Goal: Task Accomplishment & Management: Complete application form

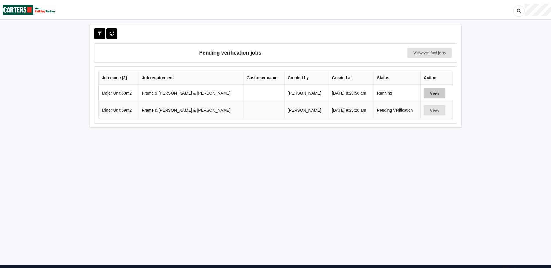
click at [429, 93] on button "View" at bounding box center [434, 93] width 21 height 10
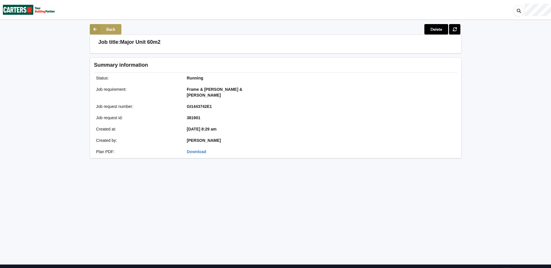
click at [113, 29] on button "Back" at bounding box center [106, 29] width 32 height 10
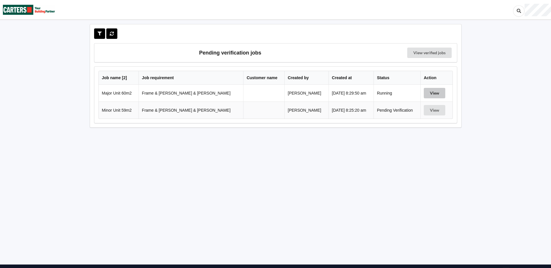
click at [431, 92] on button "View" at bounding box center [434, 93] width 21 height 10
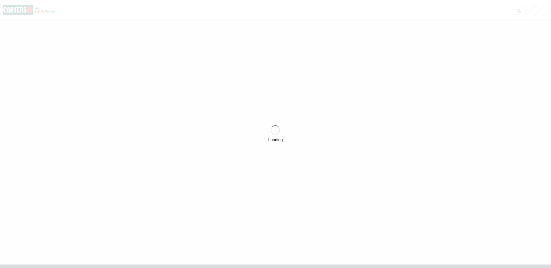
click at [431, 92] on div "Loading" at bounding box center [275, 134] width 551 height 268
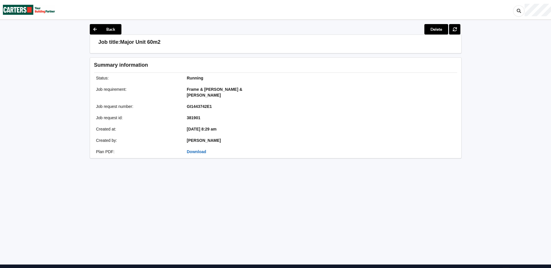
click at [197, 150] on link "Download" at bounding box center [196, 152] width 19 height 5
click at [113, 31] on button "Back" at bounding box center [106, 29] width 32 height 10
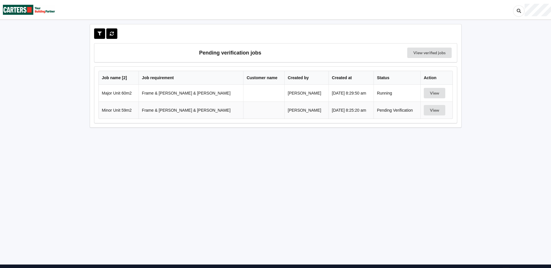
click at [241, 142] on div "Pending verification jobs View verified jobs Job name [ 2 ] Job requirement Cus…" at bounding box center [276, 143] width 386 height 239
click at [429, 51] on link "View verified jobs" at bounding box center [429, 53] width 44 height 10
click at [432, 93] on button "View" at bounding box center [434, 93] width 21 height 10
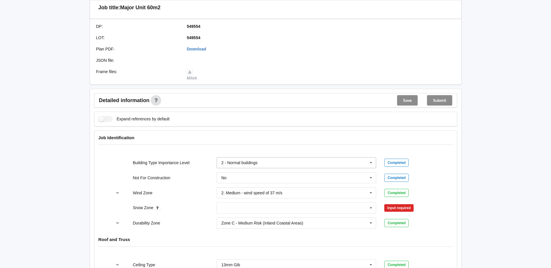
scroll to position [203, 0]
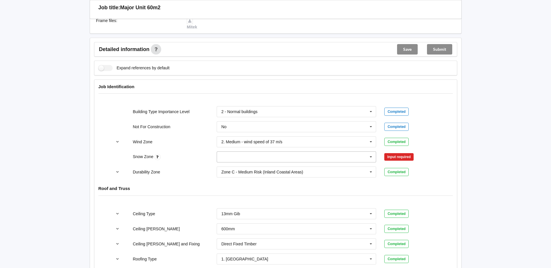
click at [372, 152] on icon at bounding box center [371, 157] width 9 height 11
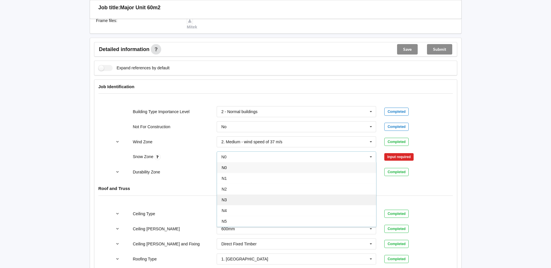
click at [231, 195] on div "N3" at bounding box center [296, 200] width 159 height 11
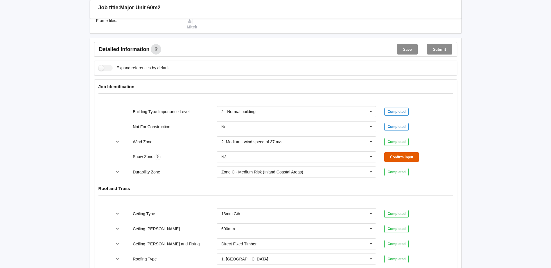
click at [399, 153] on button "Confirm input" at bounding box center [401, 158] width 35 height 10
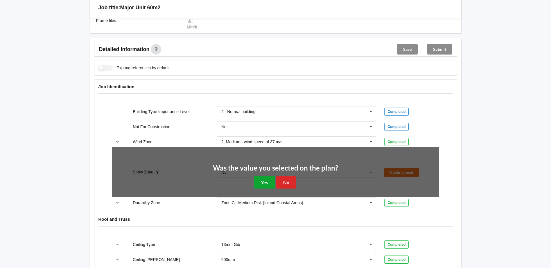
click at [268, 177] on button "Yes" at bounding box center [264, 183] width 21 height 12
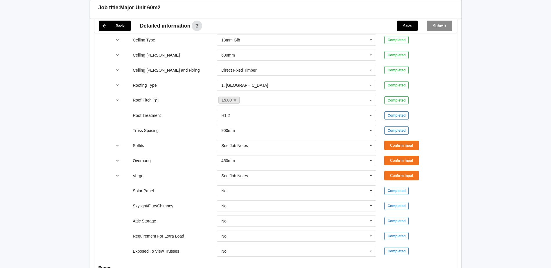
scroll to position [378, 0]
click at [367, 140] on icon at bounding box center [371, 145] width 9 height 11
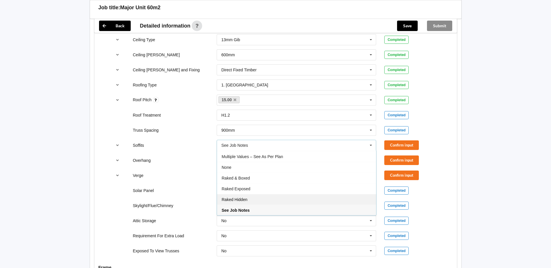
click at [251, 195] on div "Raked Hidden" at bounding box center [296, 199] width 159 height 11
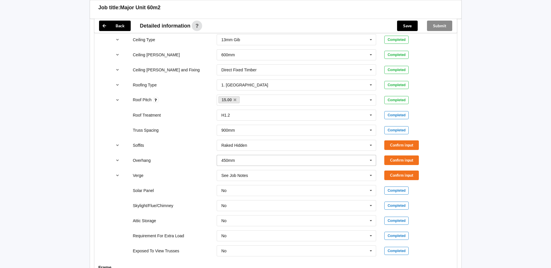
click at [372, 155] on icon at bounding box center [371, 160] width 9 height 11
click at [245, 189] on div "300mm" at bounding box center [296, 192] width 159 height 11
click at [372, 171] on icon at bounding box center [371, 176] width 9 height 11
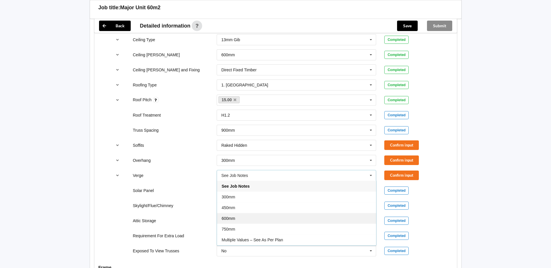
click at [249, 213] on div "600mm" at bounding box center [296, 218] width 159 height 11
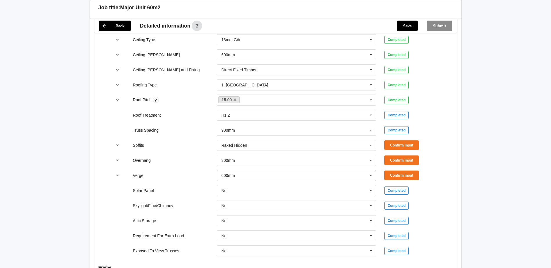
click at [369, 171] on icon at bounding box center [371, 176] width 9 height 11
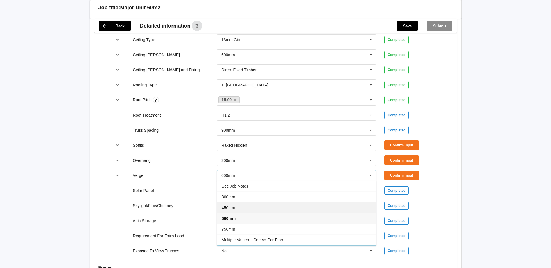
click at [249, 202] on div "450mm" at bounding box center [296, 207] width 159 height 11
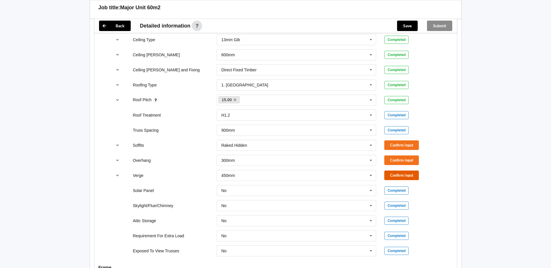
click at [399, 171] on button "Confirm input" at bounding box center [401, 176] width 35 height 10
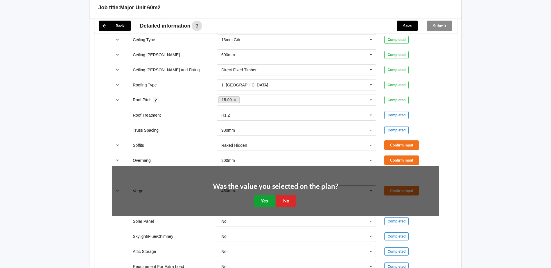
drag, startPoint x: 260, startPoint y: 193, endPoint x: 327, endPoint y: 164, distance: 72.6
click at [262, 195] on button "Yes" at bounding box center [264, 201] width 21 height 12
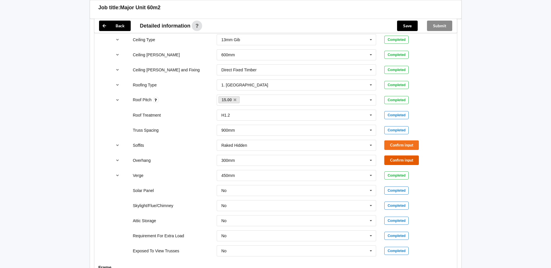
click at [400, 156] on button "Confirm input" at bounding box center [401, 161] width 35 height 10
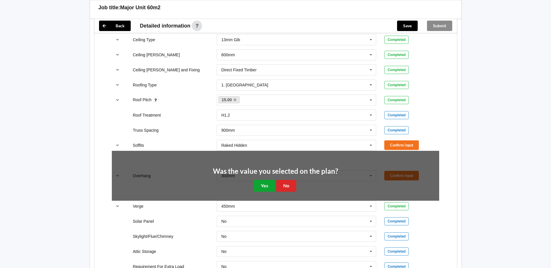
drag, startPoint x: 263, startPoint y: 178, endPoint x: 266, endPoint y: 175, distance: 4.4
click at [263, 180] on button "Yes" at bounding box center [264, 186] width 21 height 12
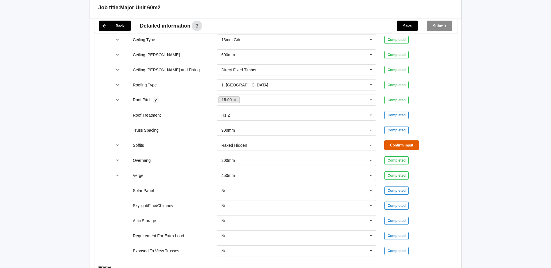
drag, startPoint x: 404, startPoint y: 137, endPoint x: 357, endPoint y: 148, distance: 48.7
click at [404, 141] on button "Confirm input" at bounding box center [401, 146] width 35 height 10
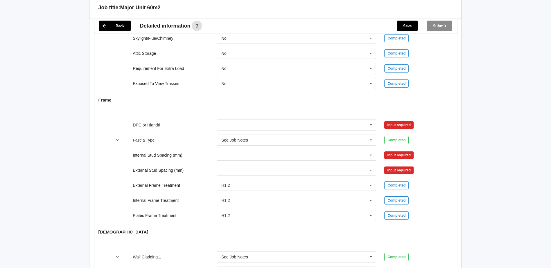
scroll to position [552, 0]
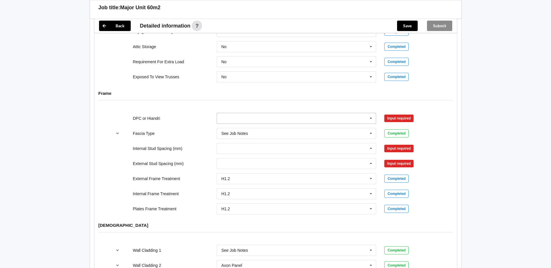
click at [369, 113] on icon at bounding box center [371, 118] width 9 height 11
click at [249, 145] on div "Not Required" at bounding box center [296, 150] width 159 height 11
click at [403, 114] on button "Confirm input" at bounding box center [401, 119] width 35 height 10
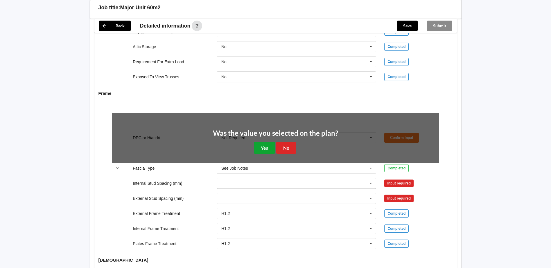
drag, startPoint x: 261, startPoint y: 142, endPoint x: 276, endPoint y: 142, distance: 14.2
click at [262, 142] on button "Yes" at bounding box center [264, 148] width 21 height 12
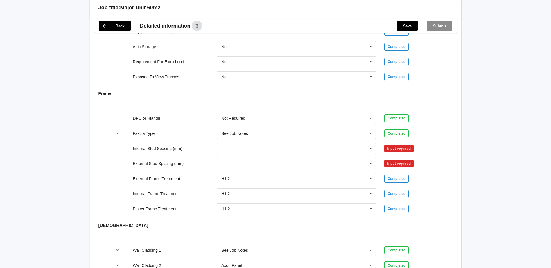
click at [373, 129] on icon at bounding box center [371, 133] width 9 height 11
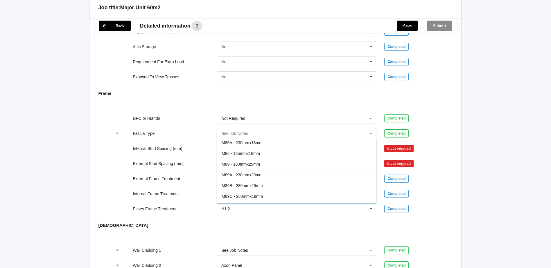
scroll to position [15, 0]
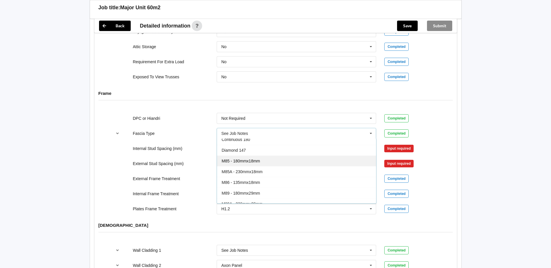
click at [263, 156] on div "M85 - 180mmx18mm" at bounding box center [296, 161] width 159 height 11
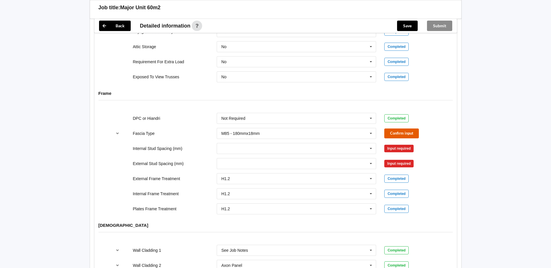
click at [397, 129] on button "Confirm input" at bounding box center [401, 134] width 35 height 10
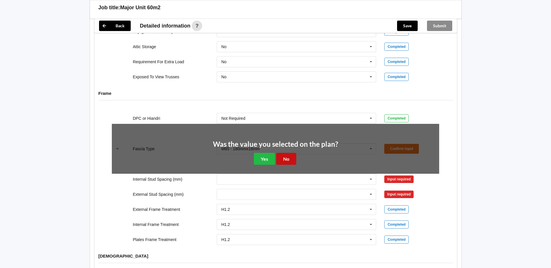
click at [288, 153] on button "No" at bounding box center [286, 159] width 20 height 12
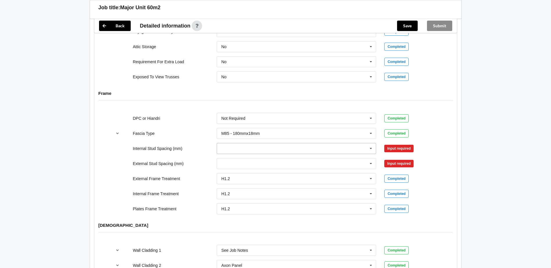
click at [370, 144] on icon at bounding box center [371, 149] width 9 height 11
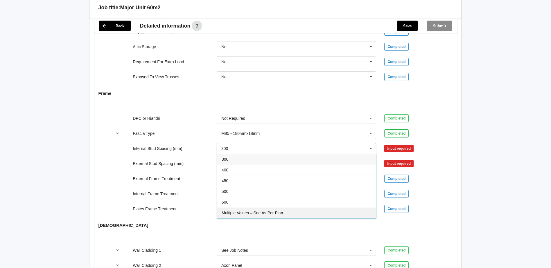
click at [276, 208] on div "Multiple Values – See As Per Plan" at bounding box center [296, 213] width 159 height 11
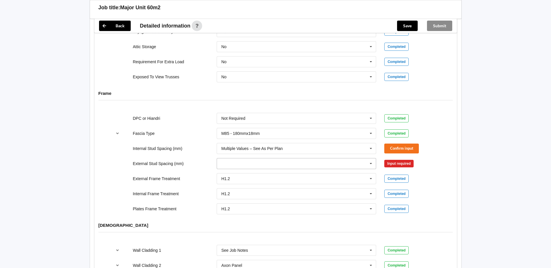
click at [368, 160] on icon at bounding box center [371, 164] width 9 height 11
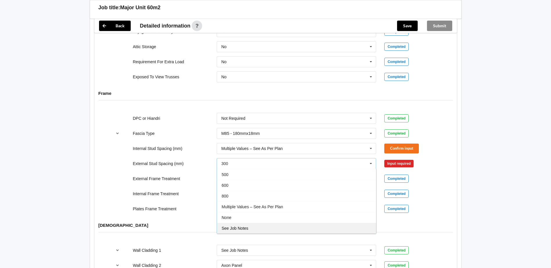
click at [242, 226] on span "See Job Notes" at bounding box center [235, 228] width 27 height 5
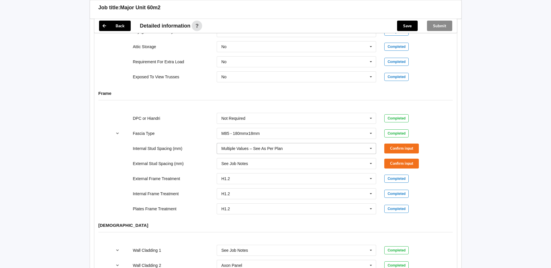
click at [371, 144] on icon at bounding box center [371, 149] width 9 height 11
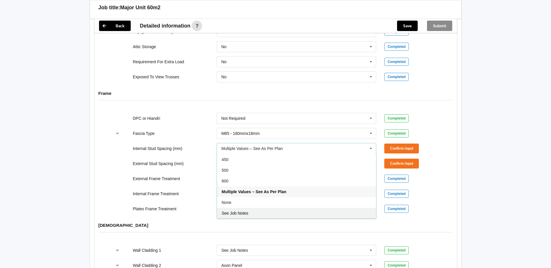
click at [249, 208] on div "See Job Notes" at bounding box center [296, 213] width 159 height 11
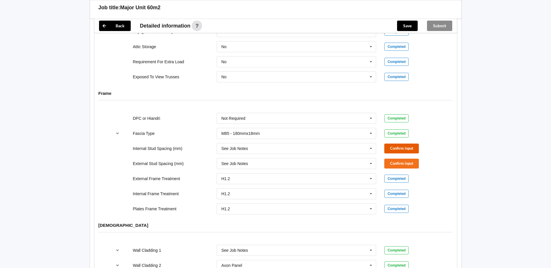
click at [396, 144] on button "Confirm input" at bounding box center [401, 149] width 35 height 10
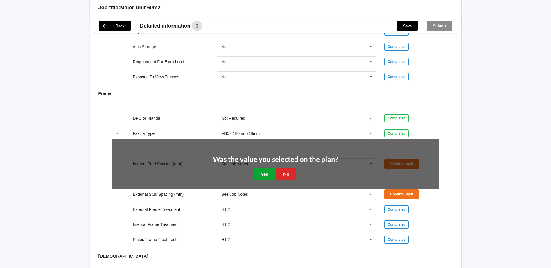
drag, startPoint x: 264, startPoint y: 167, endPoint x: 316, endPoint y: 161, distance: 52.1
click at [265, 168] on button "Yes" at bounding box center [264, 174] width 21 height 12
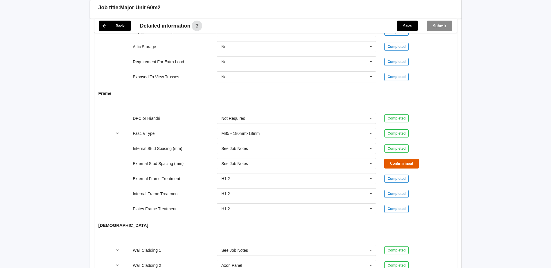
click at [395, 159] on button "Confirm input" at bounding box center [401, 164] width 35 height 10
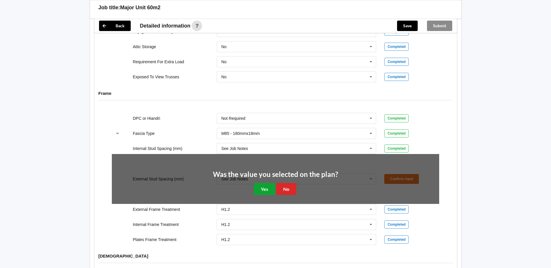
click at [267, 183] on button "Yes" at bounding box center [264, 189] width 21 height 12
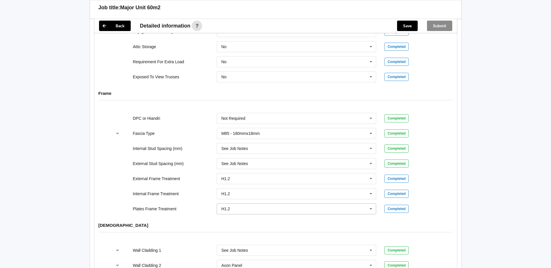
click at [370, 204] on icon at bounding box center [371, 209] width 9 height 11
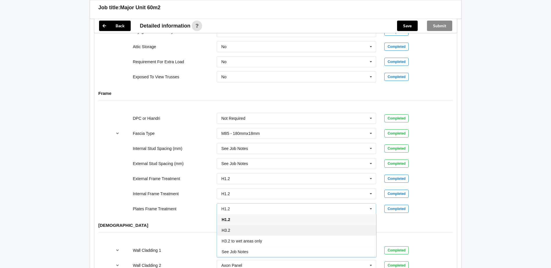
click at [242, 228] on div "H3.2" at bounding box center [296, 230] width 159 height 11
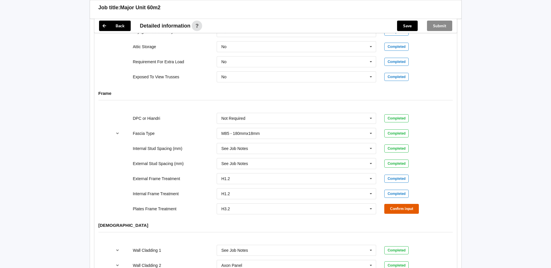
click at [396, 204] on button "Confirm input" at bounding box center [401, 209] width 35 height 10
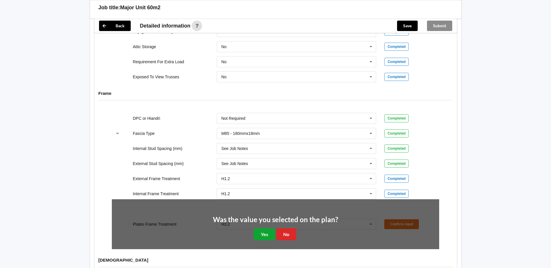
click at [271, 231] on button "Yes" at bounding box center [264, 235] width 21 height 12
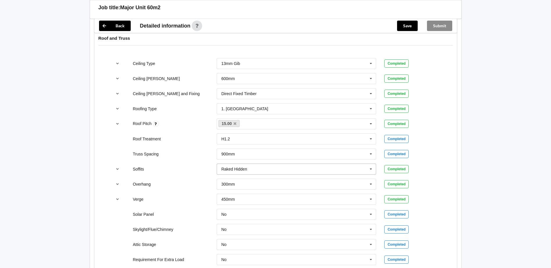
scroll to position [378, 0]
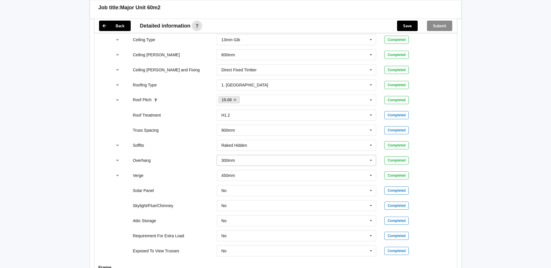
click at [370, 155] on icon at bounding box center [371, 160] width 9 height 11
click at [245, 166] on div "450mm" at bounding box center [296, 171] width 159 height 11
drag, startPoint x: 404, startPoint y: 155, endPoint x: 360, endPoint y: 150, distance: 44.5
click at [403, 156] on button "Confirm input" at bounding box center [401, 161] width 35 height 10
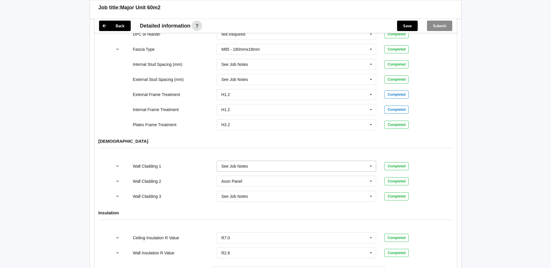
scroll to position [697, 0]
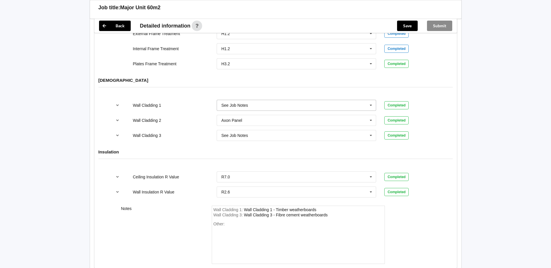
click at [370, 100] on icon at bounding box center [371, 105] width 9 height 11
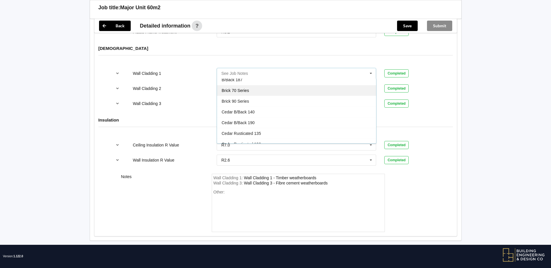
scroll to position [29, 0]
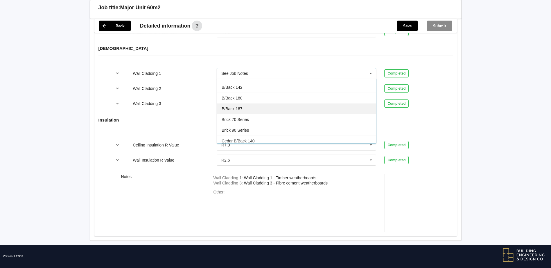
click at [252, 103] on div "B/Back 187" at bounding box center [296, 108] width 159 height 11
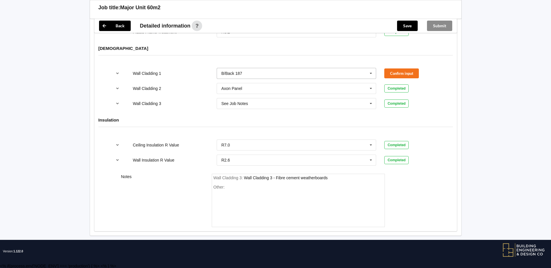
scroll to position [724, 0]
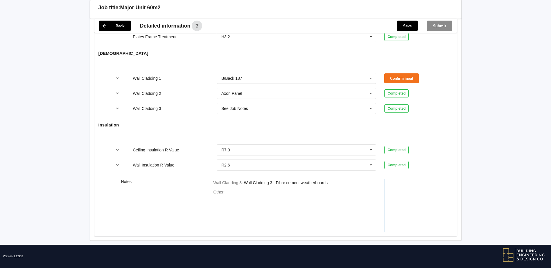
click at [337, 181] on div "Wall Cladding 3 : Wall Cladding 3 - Fibre cement weatherboards" at bounding box center [299, 183] width 170 height 5
click at [333, 181] on div "Wall Cladding 3 : Wall Cladding 3 - Fibre cement weatherboards" at bounding box center [299, 183] width 170 height 5
drag, startPoint x: 332, startPoint y: 176, endPoint x: 330, endPoint y: 180, distance: 5.0
click at [330, 180] on div "Wall Cladding 3 : Wall Cladding 3 - Fibre cement weatherboards Other:" at bounding box center [298, 205] width 173 height 53
click at [330, 175] on div "Notes Wall Cladding 3 : Wall Cladding 3 - Fibre cement weatherboards Other:" at bounding box center [275, 206] width 363 height 62
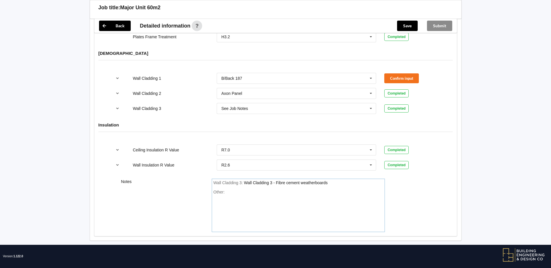
click at [325, 181] on div "Wall Cladding 3 - Fibre cement weatherboards" at bounding box center [286, 183] width 84 height 5
click at [327, 181] on div "Wall Cladding 3 : Wall Cladding 3 - Fibre cement weatherboars" at bounding box center [299, 183] width 170 height 5
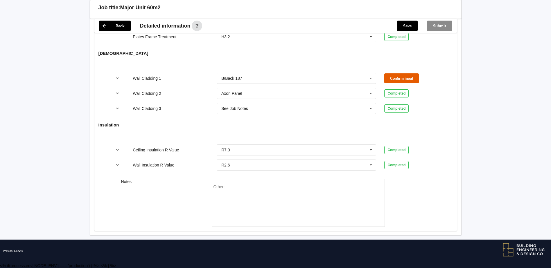
scroll to position [719, 0]
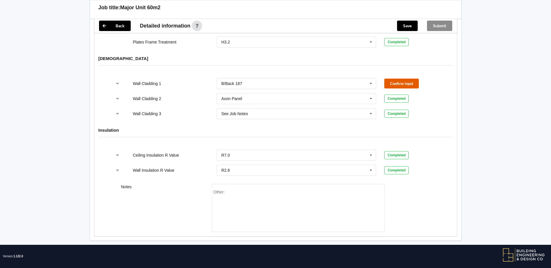
click at [401, 74] on div "Wall Cladding 1 B/Back 187 Axon Panel B/Back 135 B/Back 135 Rebated B/Back 142 …" at bounding box center [276, 83] width 336 height 19
click at [399, 80] on button "Confirm input" at bounding box center [401, 84] width 35 height 10
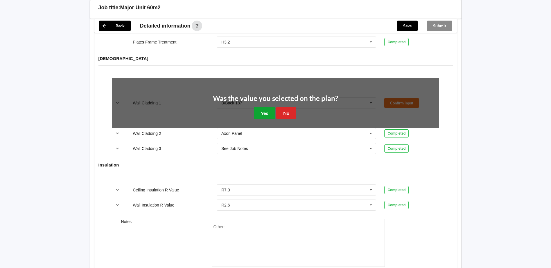
click at [268, 110] on button "Yes" at bounding box center [264, 113] width 21 height 12
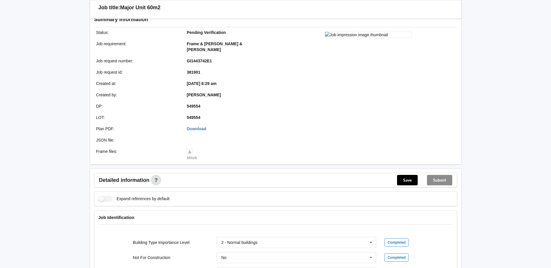
scroll to position [138, 0]
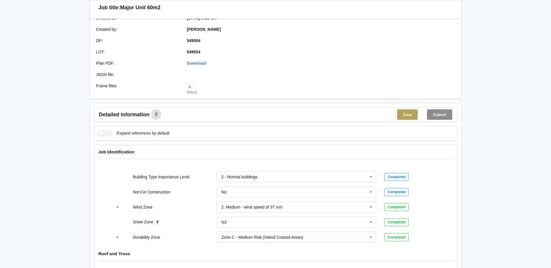
click at [404, 110] on button "Save" at bounding box center [407, 115] width 21 height 10
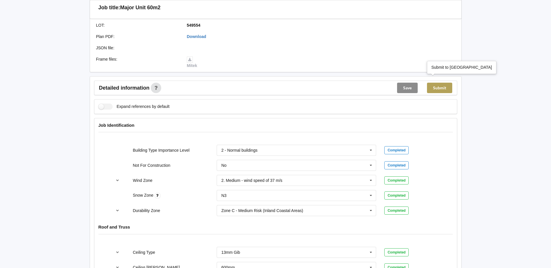
click at [442, 84] on button "Submit" at bounding box center [439, 88] width 25 height 10
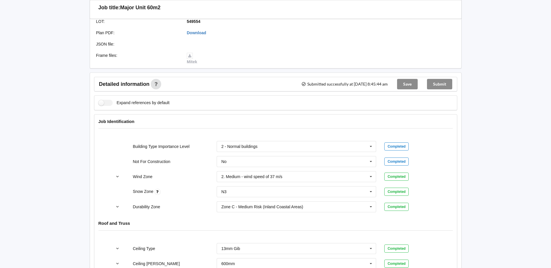
scroll to position [167, 0]
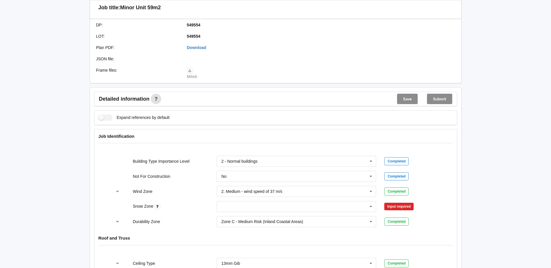
scroll to position [203, 0]
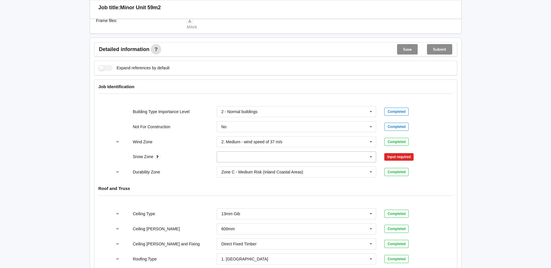
drag, startPoint x: 373, startPoint y: 150, endPoint x: 344, endPoint y: 153, distance: 29.4
click at [373, 152] on icon at bounding box center [371, 157] width 9 height 11
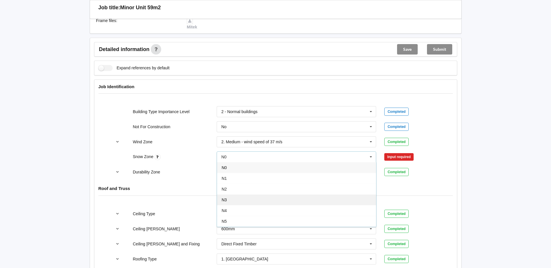
click at [241, 195] on div "N3" at bounding box center [296, 200] width 159 height 11
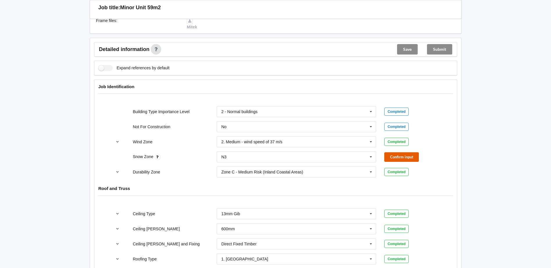
click at [398, 153] on button "Confirm input" at bounding box center [401, 158] width 35 height 10
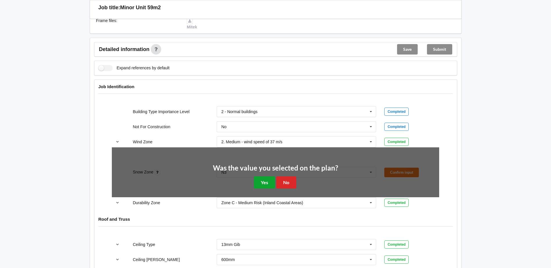
click at [271, 177] on button "Yes" at bounding box center [264, 183] width 21 height 12
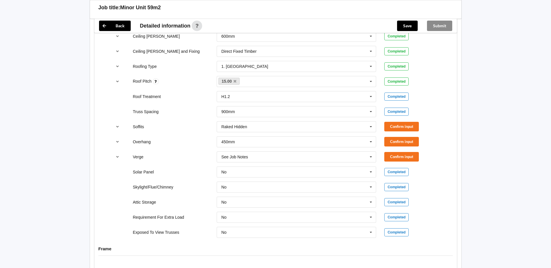
scroll to position [407, 0]
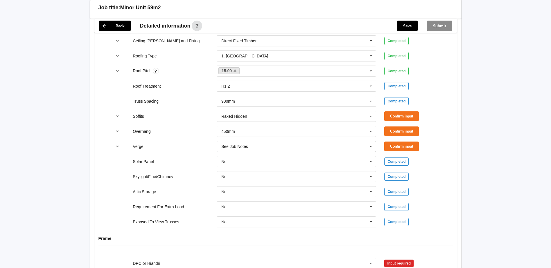
click at [372, 141] on icon at bounding box center [371, 146] width 9 height 11
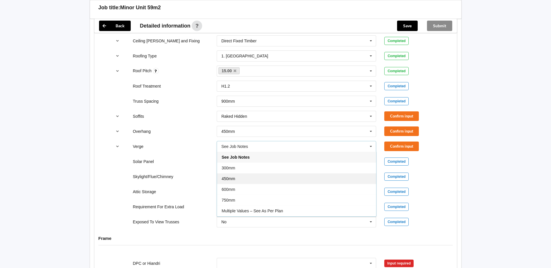
click at [255, 173] on div "450mm" at bounding box center [296, 178] width 159 height 11
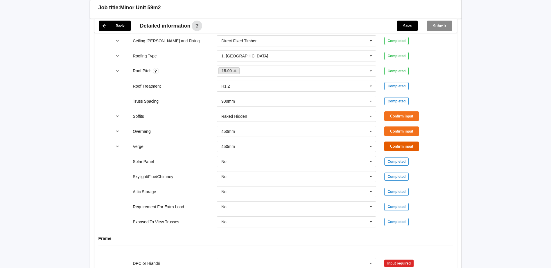
click at [413, 142] on button "Confirm input" at bounding box center [401, 147] width 35 height 10
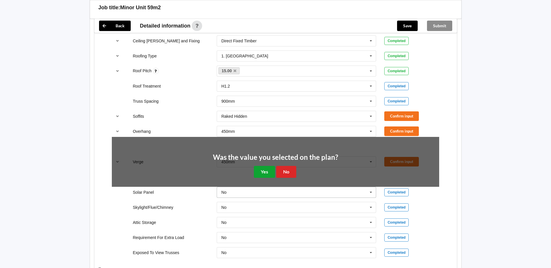
click at [266, 166] on button "Yes" at bounding box center [264, 172] width 21 height 12
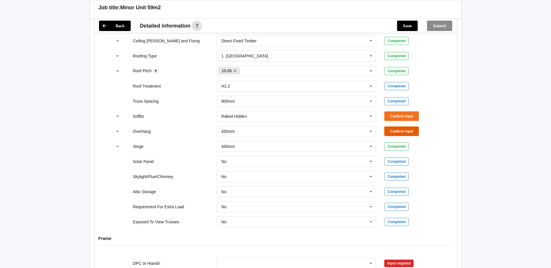
click at [400, 127] on button "Confirm input" at bounding box center [401, 132] width 35 height 10
click at [401, 112] on button "Confirm input" at bounding box center [401, 117] width 35 height 10
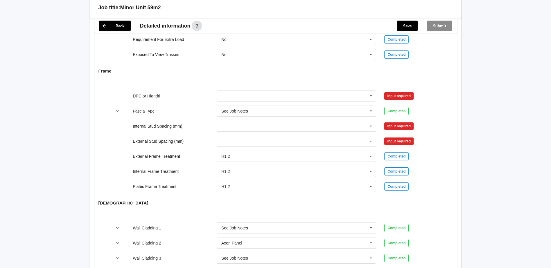
scroll to position [581, 0]
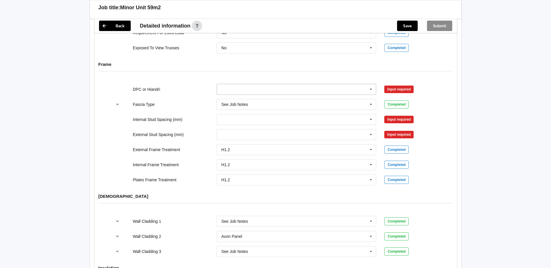
click at [370, 84] on icon at bounding box center [371, 89] width 9 height 11
click at [250, 118] on div "Not Required" at bounding box center [296, 121] width 159 height 11
click at [413, 85] on button "Confirm input" at bounding box center [401, 90] width 35 height 10
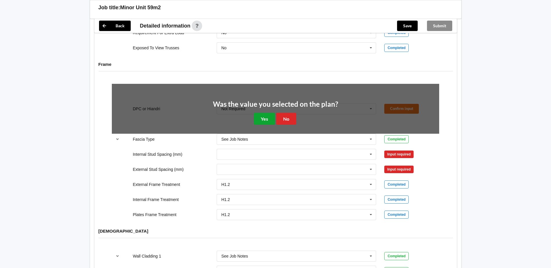
click at [272, 113] on button "Yes" at bounding box center [264, 119] width 21 height 12
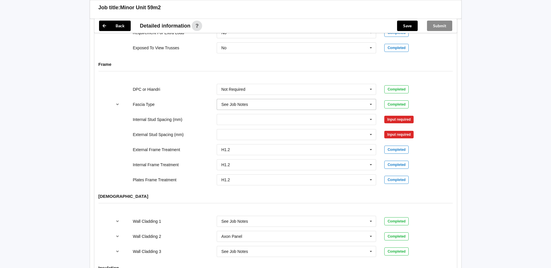
click at [372, 100] on icon at bounding box center [371, 104] width 9 height 11
click at [271, 143] on div "M85 - 180mmx18mm" at bounding box center [296, 147] width 159 height 11
click at [404, 100] on button "Confirm input" at bounding box center [401, 105] width 35 height 10
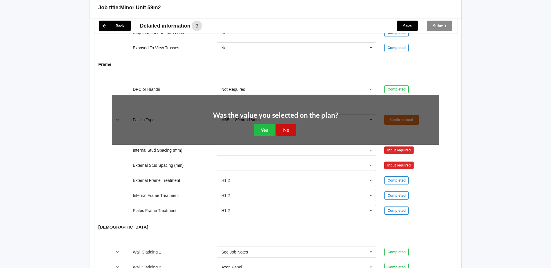
click at [283, 124] on button "No" at bounding box center [286, 130] width 20 height 12
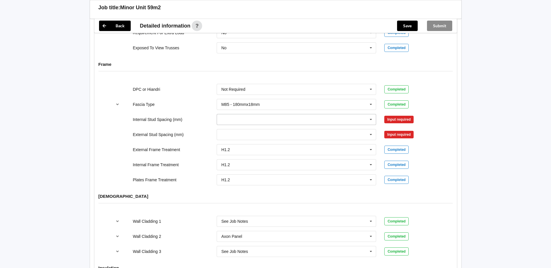
drag, startPoint x: 371, startPoint y: 114, endPoint x: 333, endPoint y: 121, distance: 38.7
click at [370, 114] on icon at bounding box center [371, 119] width 9 height 11
drag, startPoint x: 260, startPoint y: 179, endPoint x: 265, endPoint y: 174, distance: 7.2
click at [261, 179] on div "See Job Notes" at bounding box center [296, 184] width 159 height 11
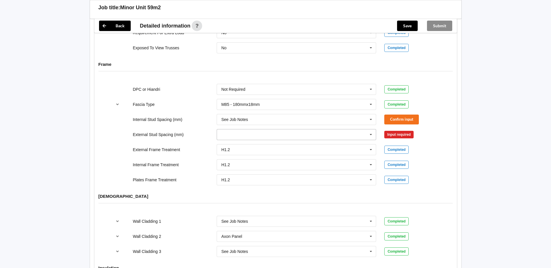
click at [372, 130] on icon at bounding box center [371, 135] width 9 height 11
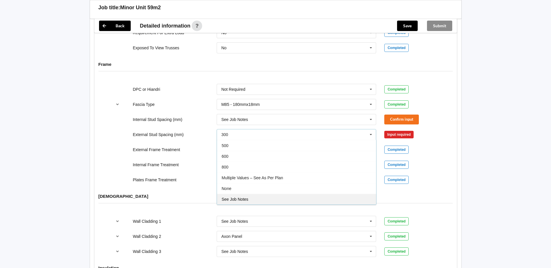
click at [248, 194] on div "See Job Notes" at bounding box center [296, 199] width 159 height 11
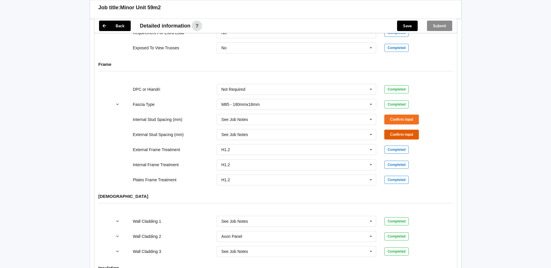
click at [410, 130] on button "Confirm input" at bounding box center [401, 135] width 35 height 10
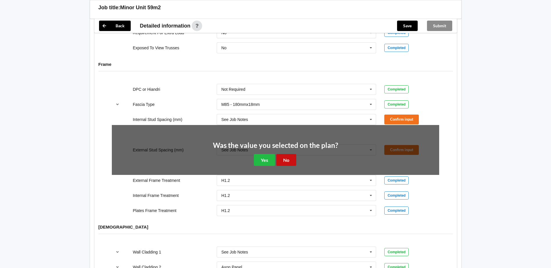
drag, startPoint x: 290, startPoint y: 154, endPoint x: 399, endPoint y: 107, distance: 118.2
click at [290, 154] on button "No" at bounding box center [286, 160] width 20 height 12
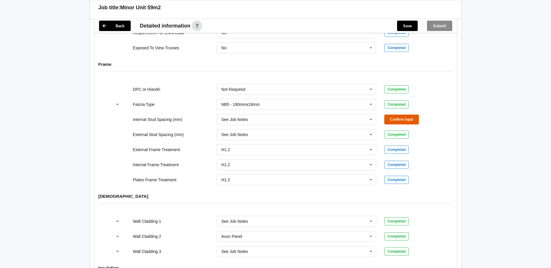
click at [404, 116] on button "Confirm input" at bounding box center [401, 120] width 35 height 10
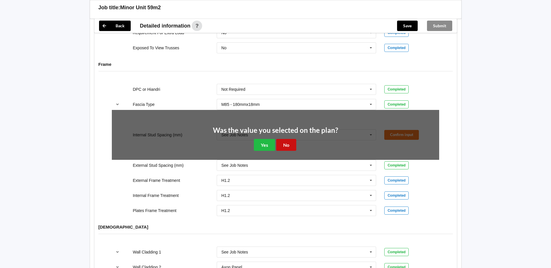
click at [289, 139] on button "No" at bounding box center [286, 145] width 20 height 12
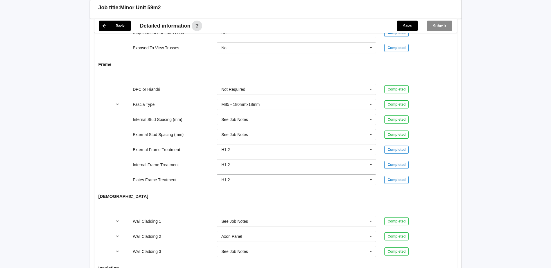
click at [372, 175] on icon at bounding box center [371, 180] width 9 height 11
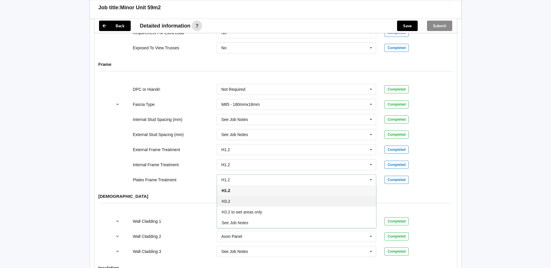
click at [236, 197] on div "H3.2" at bounding box center [296, 201] width 159 height 11
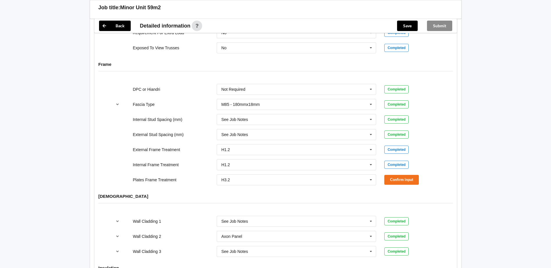
click at [405, 180] on div "Plates Frame Treatment H3.2 H1.2 H3.2 H3.2 to wet areas only See Job Notes Conf…" at bounding box center [276, 180] width 336 height 19
click at [405, 176] on button "Confirm input" at bounding box center [401, 180] width 35 height 10
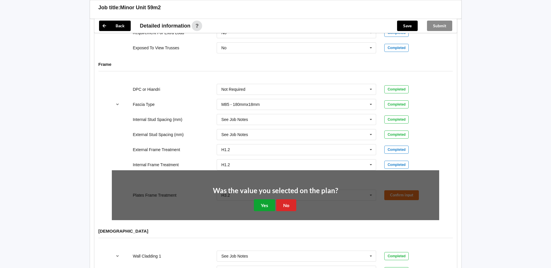
click at [273, 200] on button "Yes" at bounding box center [264, 206] width 21 height 12
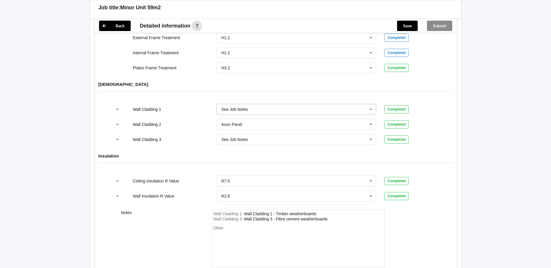
scroll to position [697, 0]
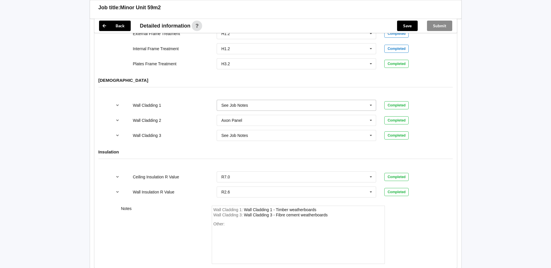
click at [370, 100] on icon at bounding box center [371, 105] width 9 height 11
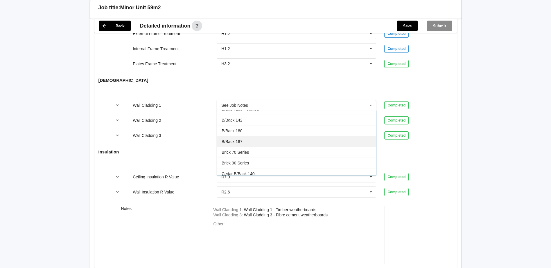
click at [249, 137] on div "B/Back 187" at bounding box center [296, 141] width 159 height 11
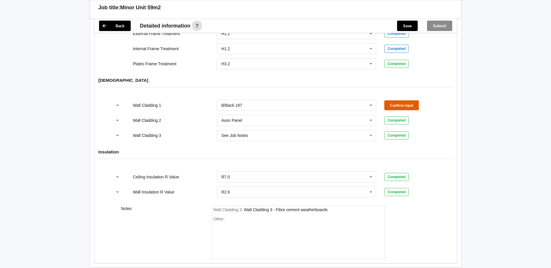
click at [399, 101] on button "Confirm input" at bounding box center [401, 106] width 35 height 10
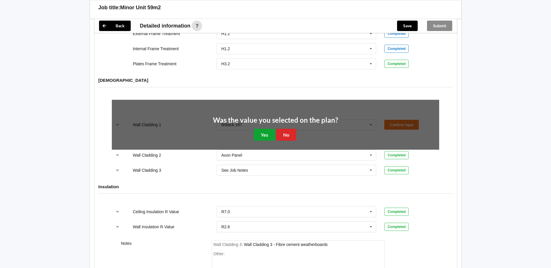
click at [265, 129] on button "Yes" at bounding box center [264, 135] width 21 height 12
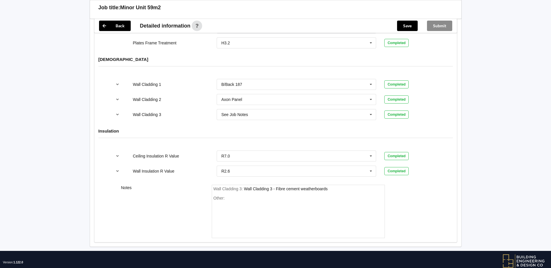
scroll to position [724, 0]
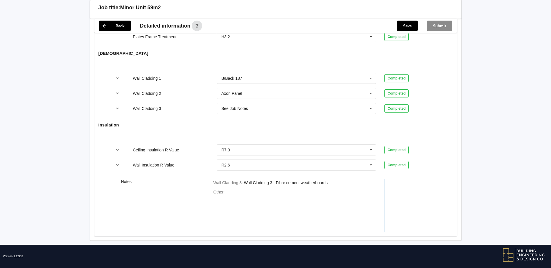
click at [331, 181] on div "Wall Cladding 3 : Wall Cladding 3 - Fibre cement weatherboards" at bounding box center [299, 183] width 170 height 5
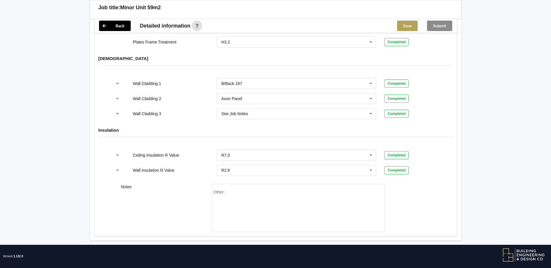
click at [409, 24] on button "Save" at bounding box center [407, 26] width 21 height 10
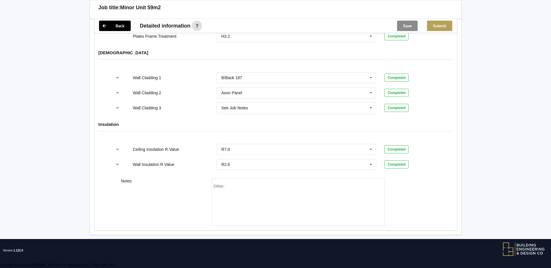
scroll to position [692, 0]
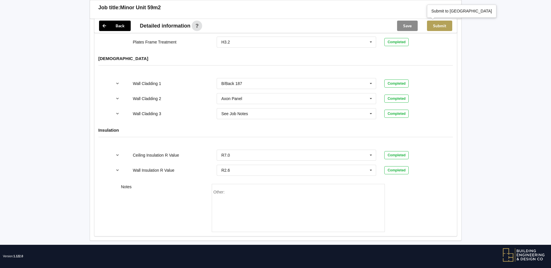
click at [440, 26] on button "Submit" at bounding box center [439, 26] width 25 height 10
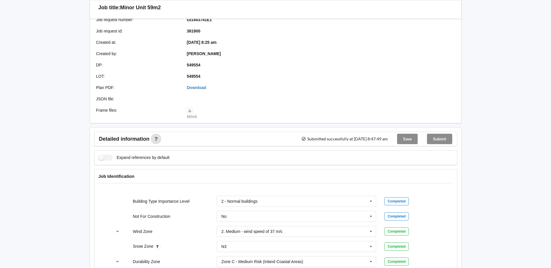
scroll to position [24, 0]
